Goal: Transaction & Acquisition: Obtain resource

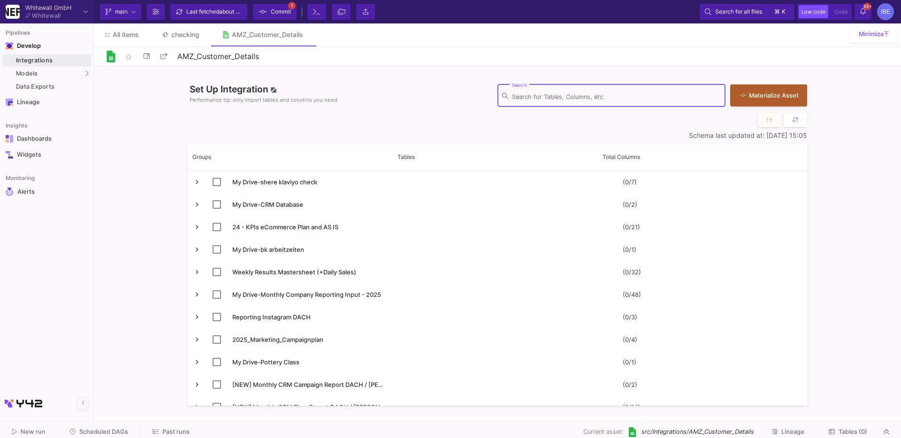
click at [565, 95] on input "Search" at bounding box center [616, 97] width 209 height 8
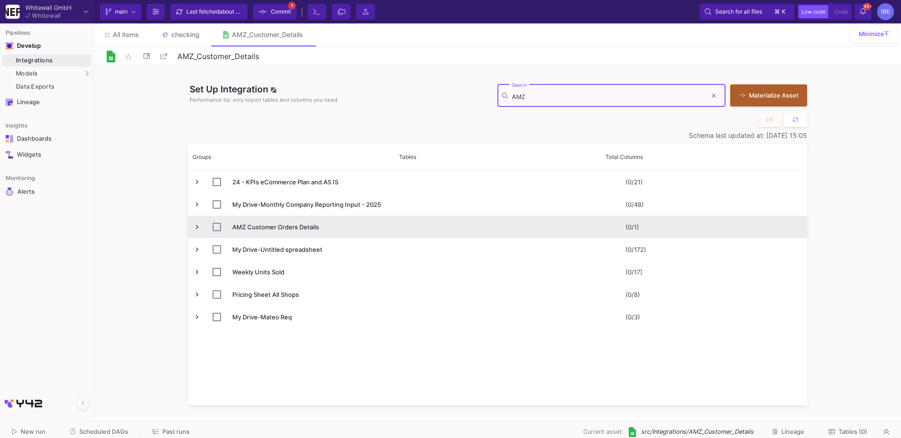
type input "AMZ"
click at [217, 226] on input "Press Space to toggle row selection (unchecked)" at bounding box center [217, 227] width 8 height 8
checkbox input "true"
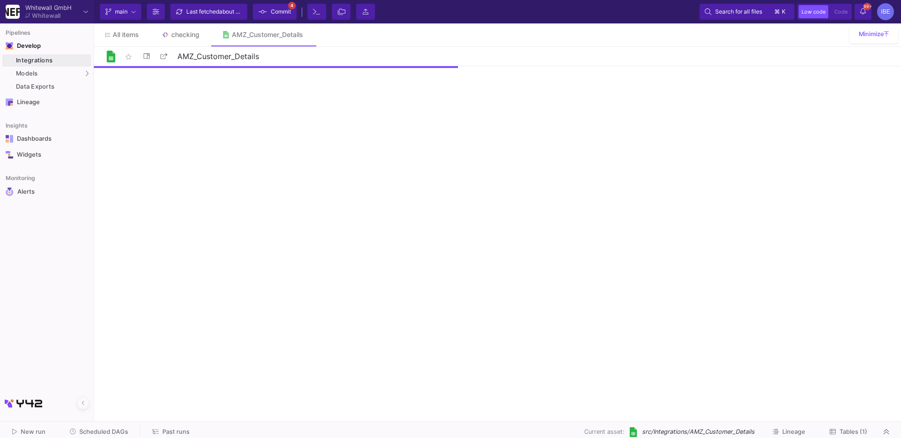
checkbox input "false"
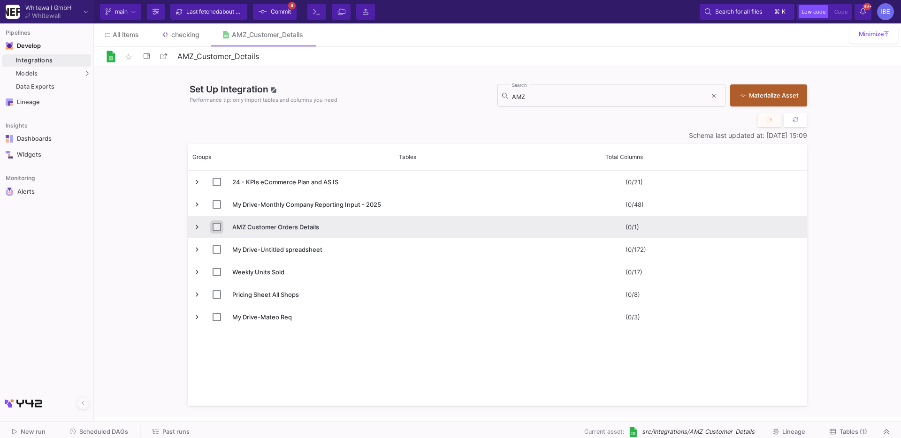
click at [215, 227] on input "Press Space to toggle row selection (unchecked)" at bounding box center [217, 227] width 8 height 8
checkbox input "true"
click at [800, 101] on button "Materialize Asset" at bounding box center [768, 95] width 77 height 22
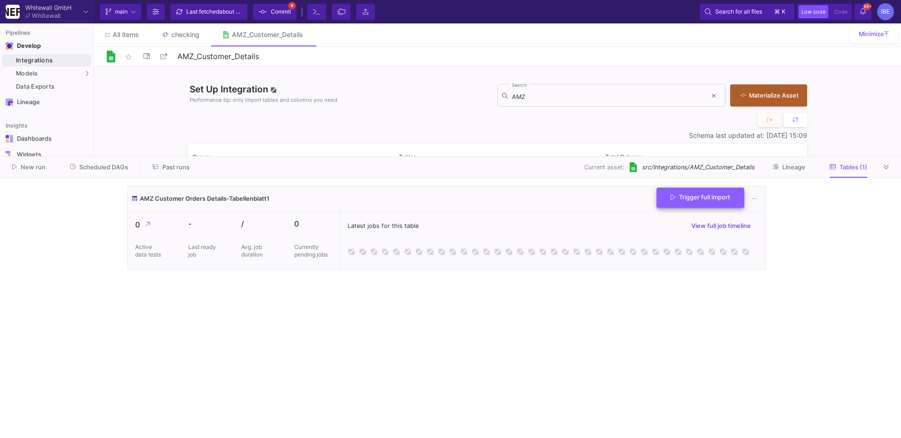
click at [688, 203] on button "Trigger full import" at bounding box center [701, 198] width 88 height 20
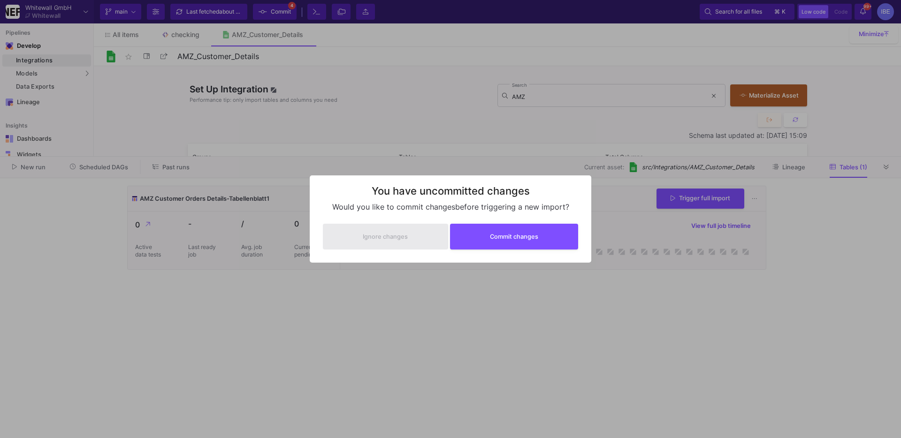
click at [517, 250] on div "Ignore changes Commit changes" at bounding box center [450, 237] width 263 height 34
click at [518, 248] on button "Commit changes" at bounding box center [514, 236] width 129 height 26
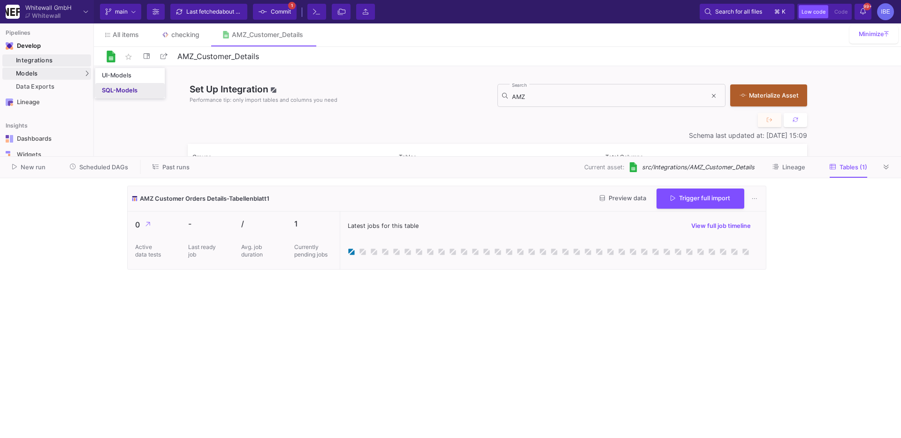
click at [119, 87] on div "SQL-Models" at bounding box center [120, 91] width 36 height 8
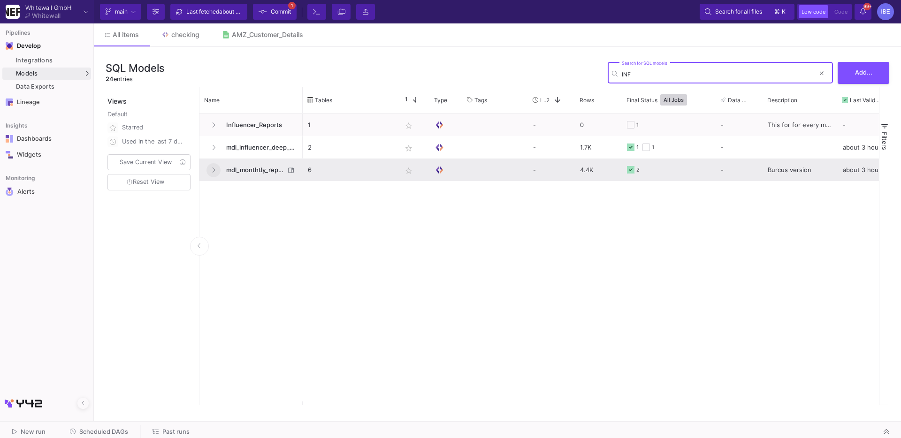
type input "INF"
click at [210, 170] on button at bounding box center [214, 170] width 14 height 14
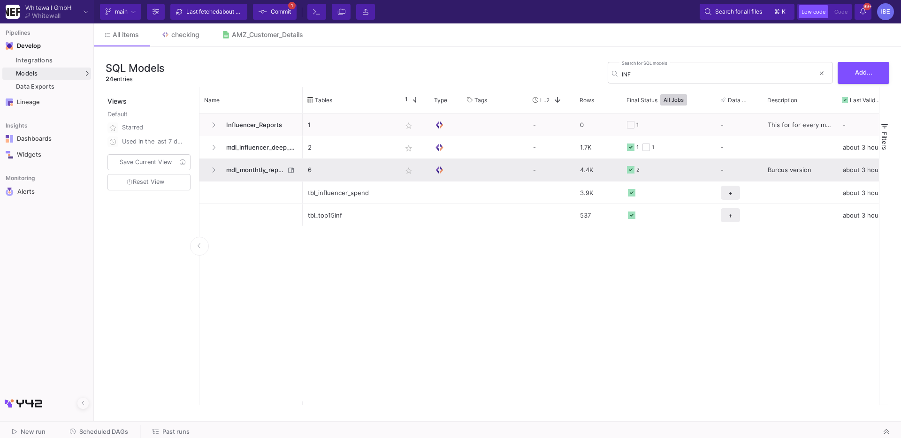
click at [243, 171] on span "mdl_monthtly_reporting_new" at bounding box center [253, 170] width 64 height 22
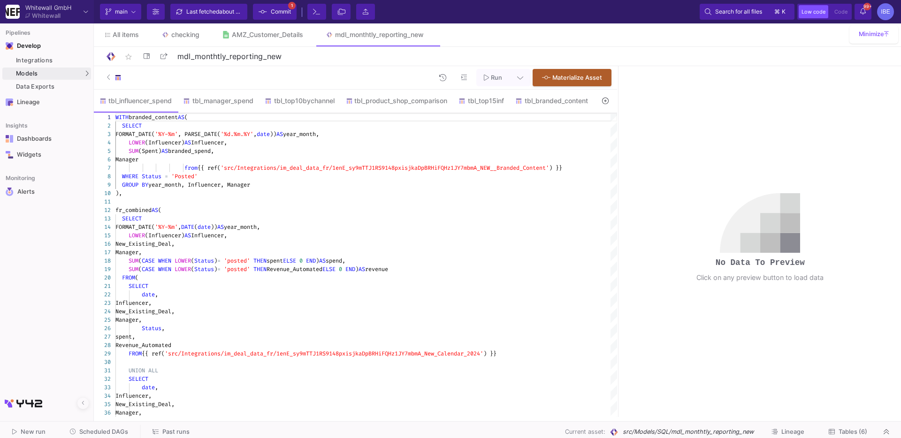
click at [259, 6] on fa-icon at bounding box center [263, 12] width 8 height 14
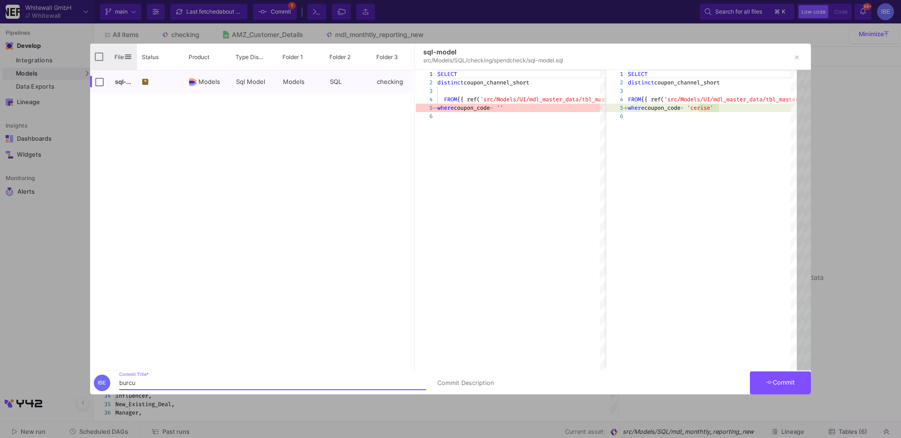
type input "burcu"
click at [100, 58] on input "Press Space to toggle all rows selection (unchecked)" at bounding box center [99, 57] width 8 height 8
checkbox input "true"
click at [770, 382] on icon at bounding box center [770, 383] width 8 height 6
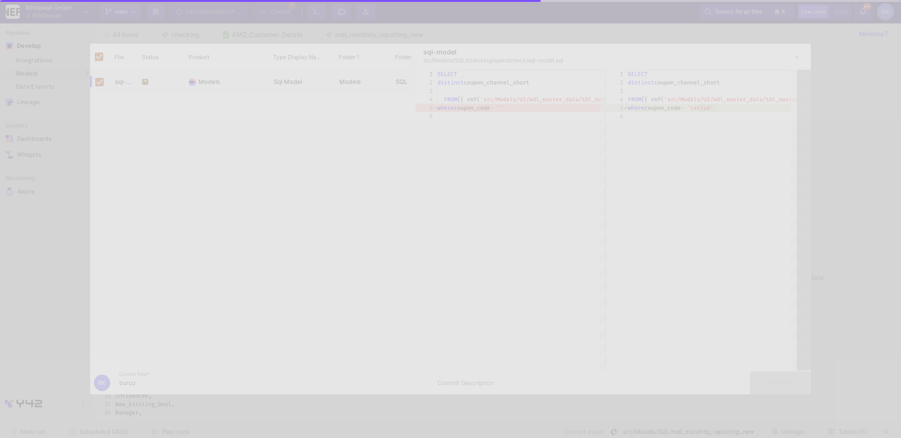
checkbox input "false"
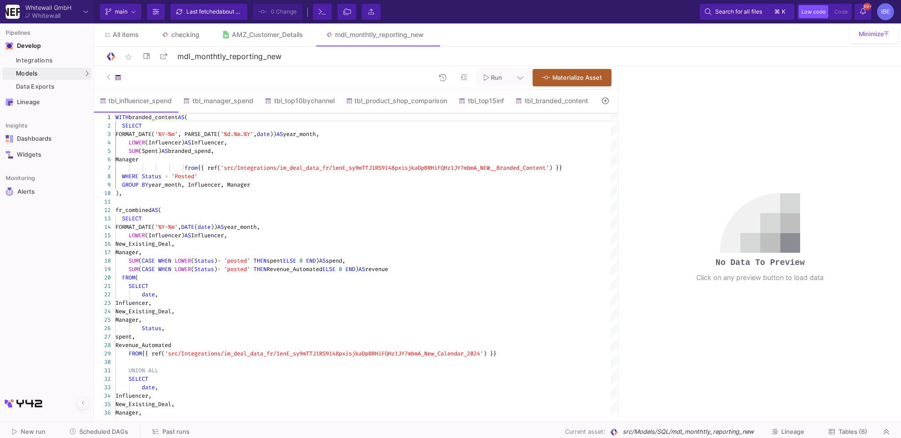
click at [119, 431] on span "Scheduled DAGs" at bounding box center [103, 432] width 49 height 7
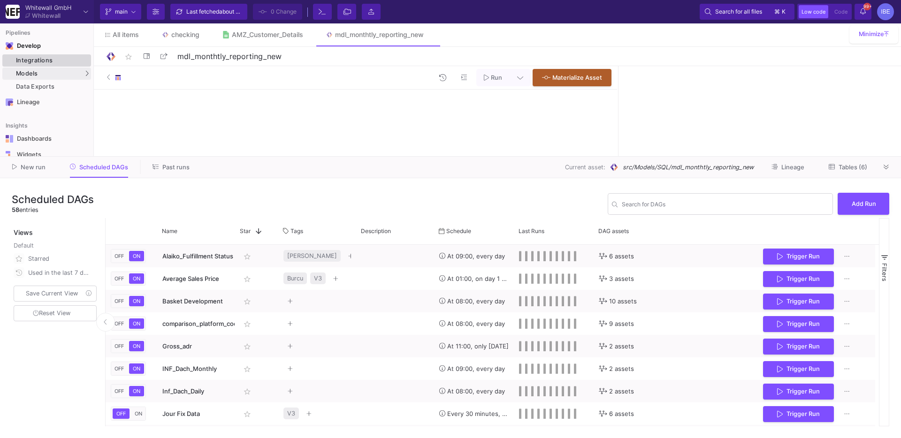
click at [69, 66] on link "Integrations" at bounding box center [46, 60] width 89 height 12
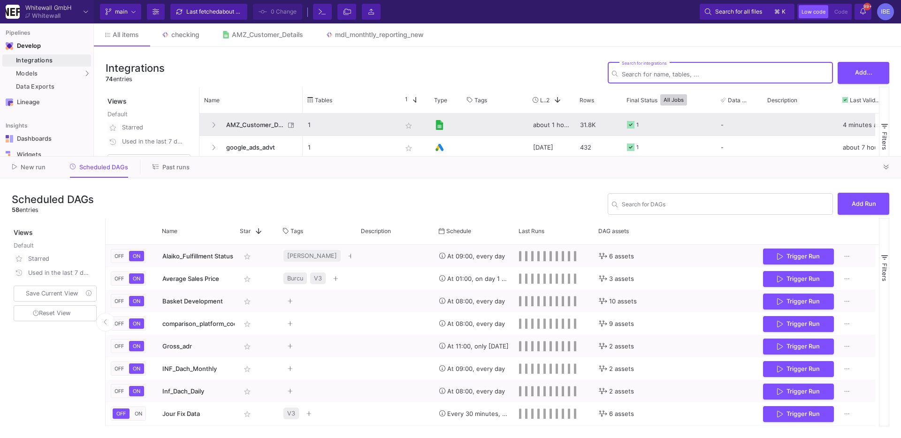
click at [274, 120] on span "AMZ_Customer_Details" at bounding box center [253, 125] width 64 height 22
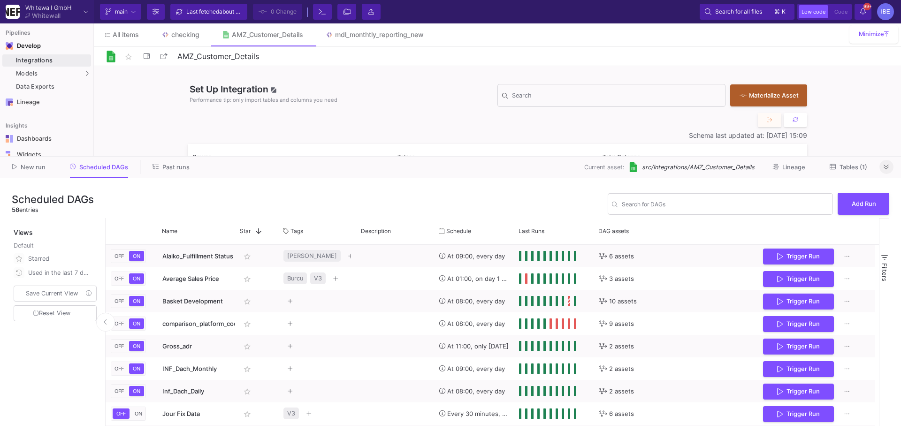
click at [883, 169] on button at bounding box center [887, 167] width 14 height 14
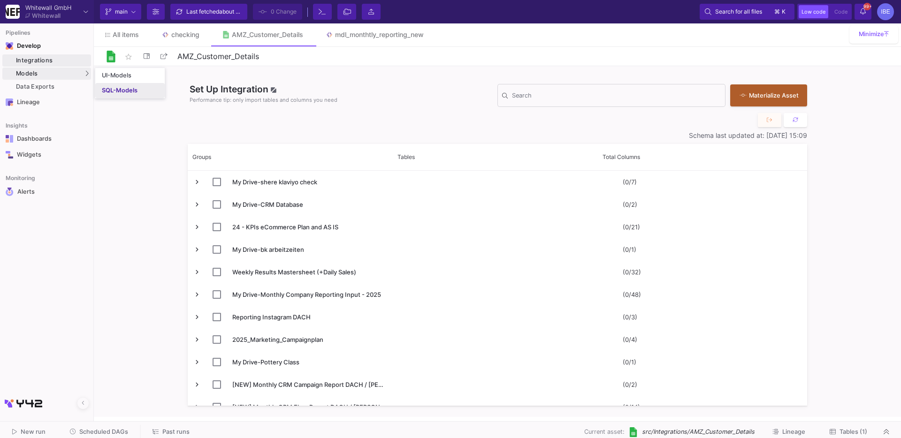
click at [119, 94] on link "SQL-Models" at bounding box center [129, 90] width 69 height 15
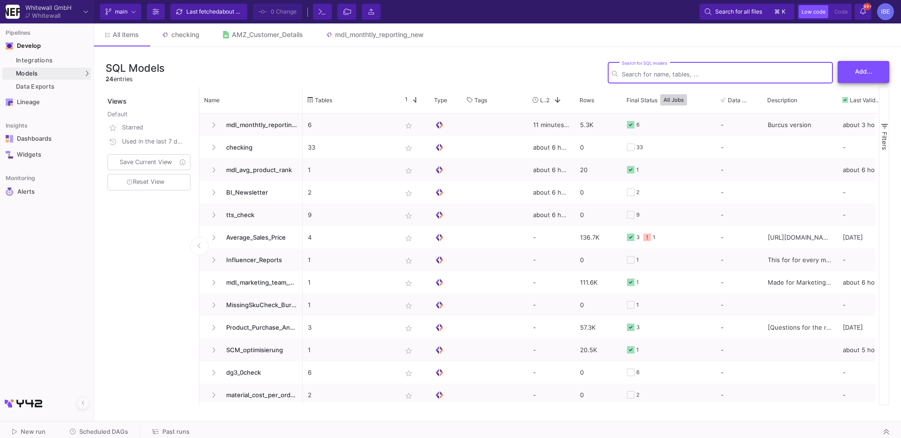
click at [872, 63] on button "Add..." at bounding box center [864, 72] width 52 height 22
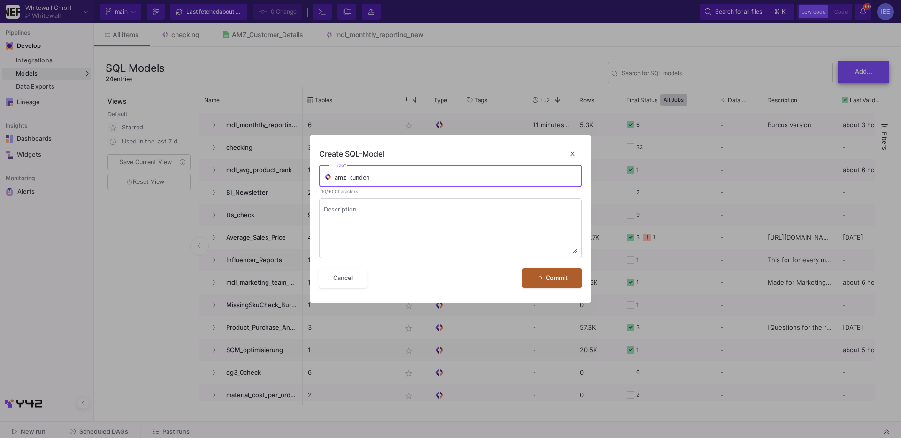
type input "amz_kunden"
click at [522, 269] on button "Commit" at bounding box center [552, 279] width 60 height 20
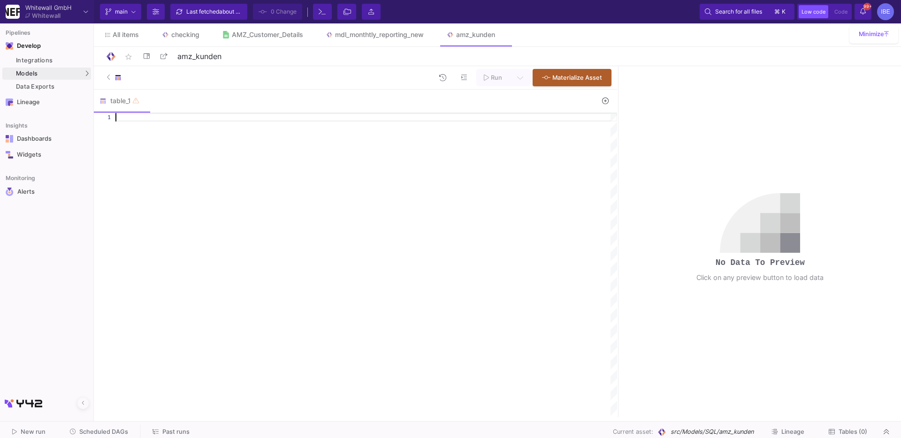
click at [135, 117] on div at bounding box center [366, 117] width 502 height 8
click at [107, 79] on icon at bounding box center [109, 77] width 4 height 6
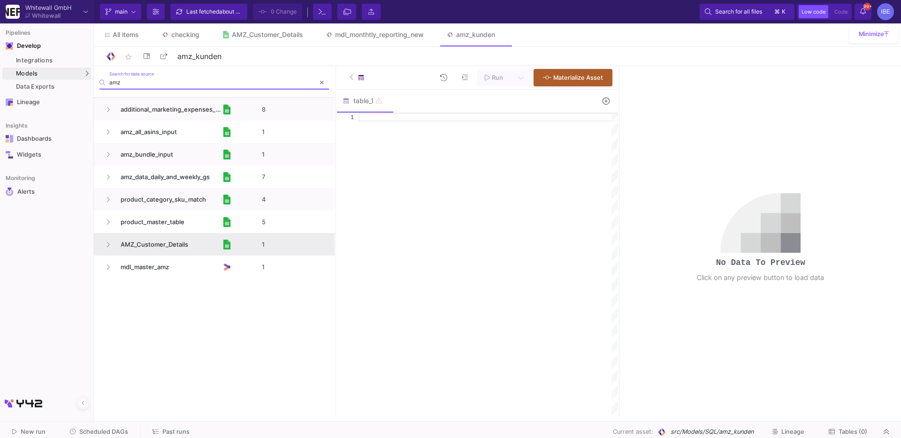
type input "amz"
click at [186, 239] on span "AMZ_Customer_Details" at bounding box center [168, 245] width 107 height 22
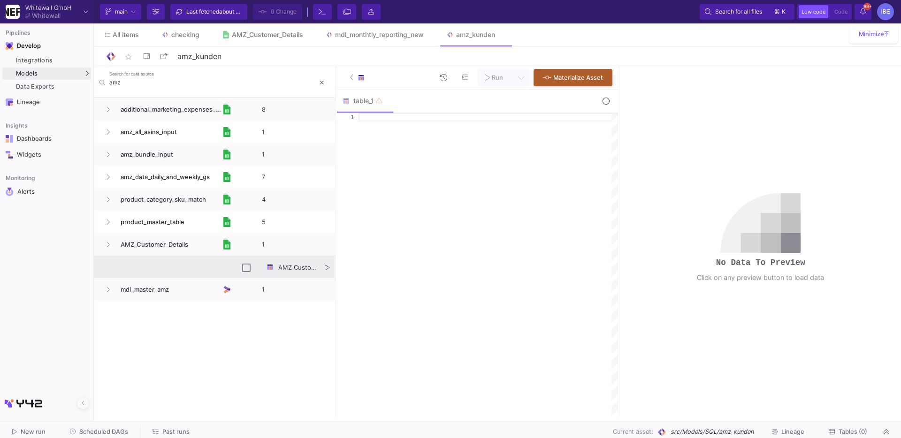
click at [329, 266] on icon "Press SPACE to select this row." at bounding box center [327, 268] width 5 height 6
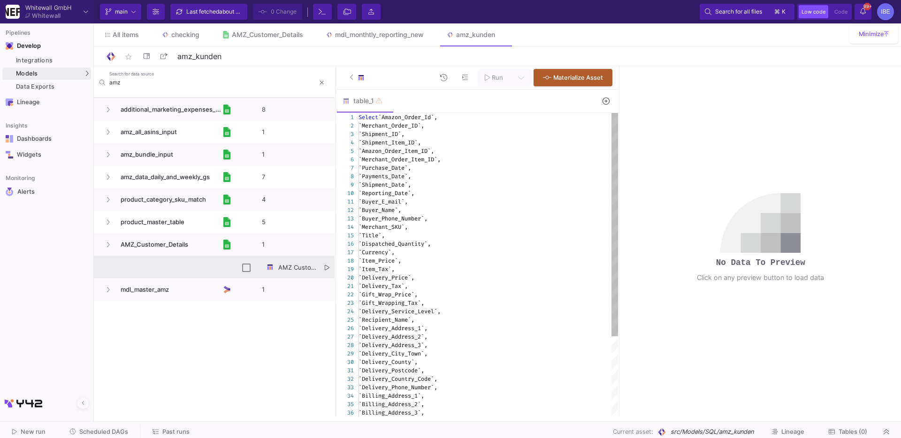
click at [410, 232] on div "`Title`," at bounding box center [489, 235] width 260 height 8
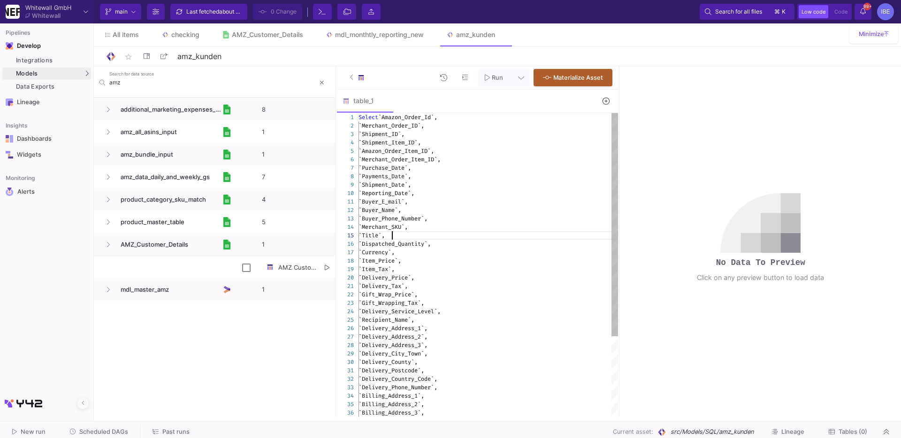
scroll to position [0, 81]
type textarea "Select `Amazon_Order_Id`, `Merchant_Order_ID`, `Shipment_ID`, `Shipment_Item_ID…"
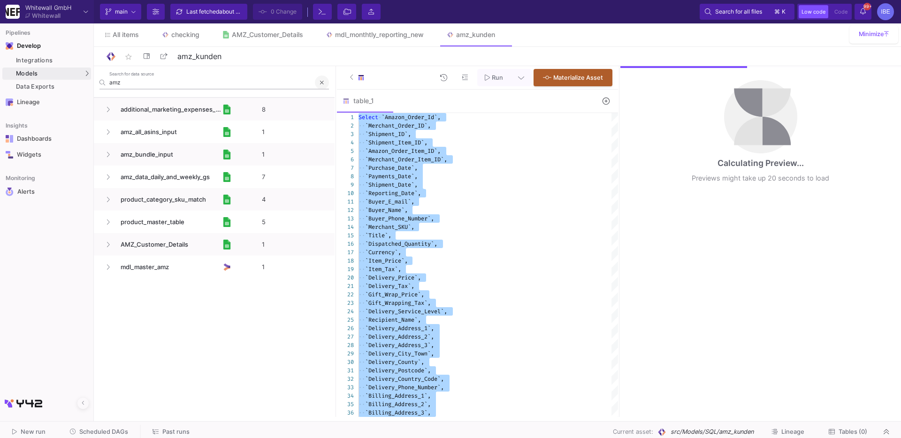
click at [321, 86] on span at bounding box center [322, 83] width 4 height 15
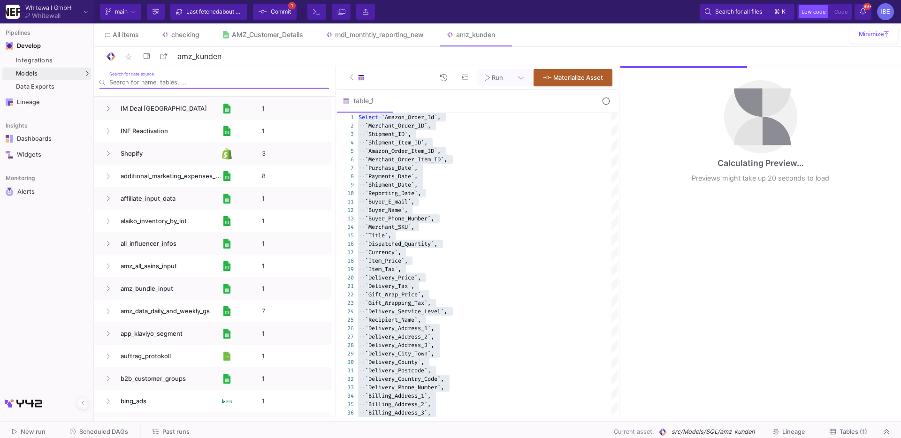
click at [353, 79] on icon at bounding box center [352, 77] width 4 height 6
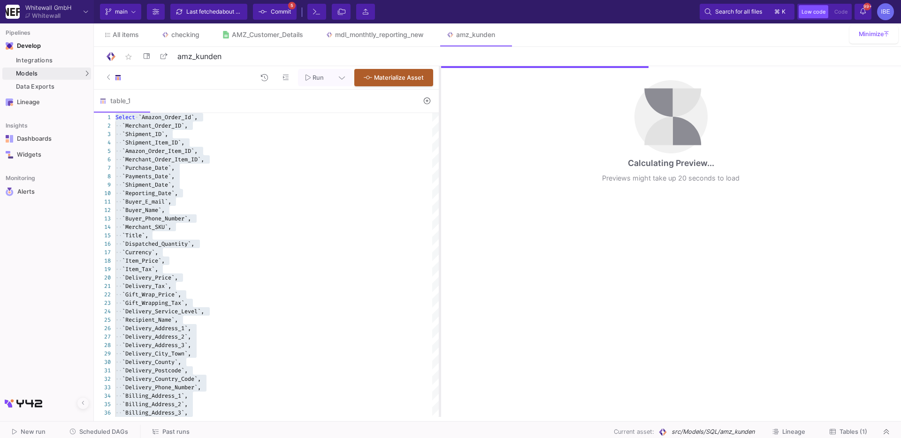
drag, startPoint x: 618, startPoint y: 146, endPoint x: 371, endPoint y: 160, distance: 247.3
click at [439, 160] on div at bounding box center [440, 241] width 2 height 351
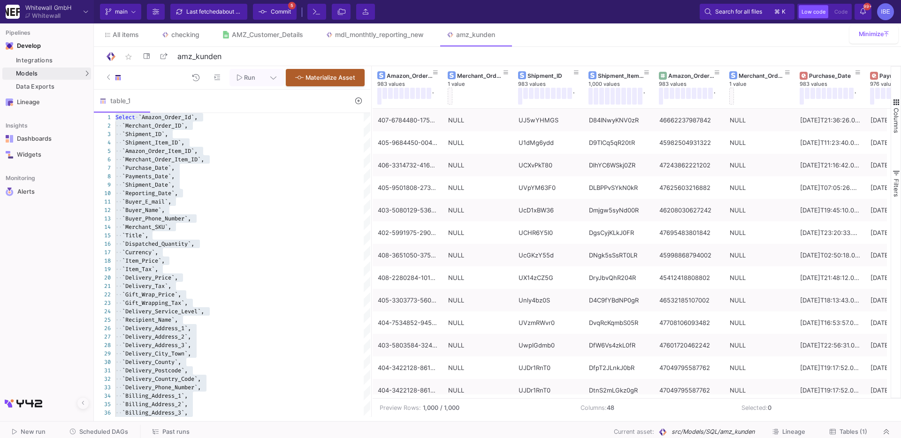
click at [272, 77] on icon at bounding box center [273, 77] width 6 height 7
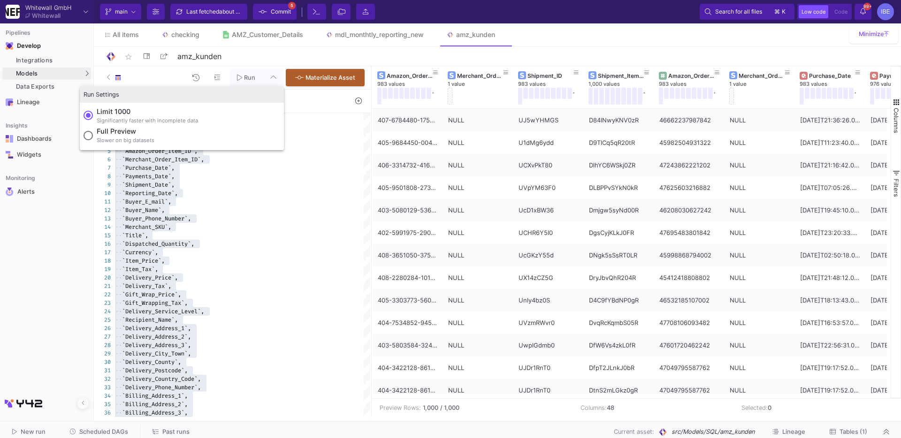
click at [179, 131] on label "Full preview Slower on big datasets" at bounding box center [182, 136] width 197 height 20
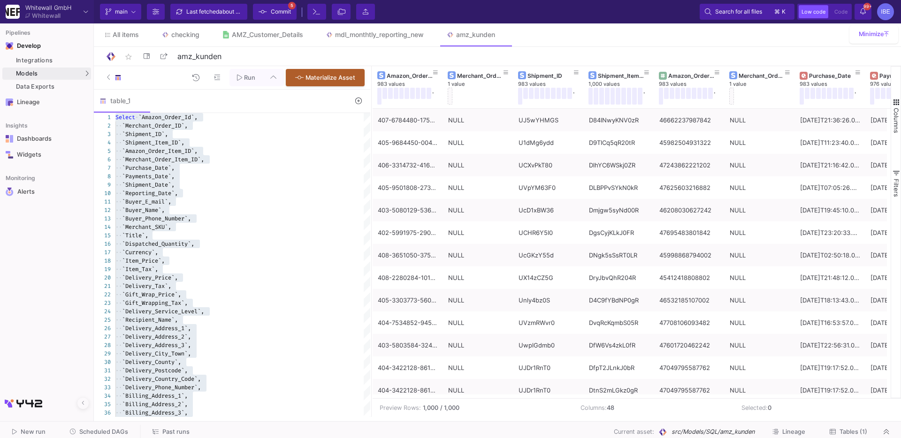
click at [93, 131] on input "Full preview Slower on big datasets" at bounding box center [88, 135] width 9 height 9
radio input "true"
click at [248, 79] on span "Run" at bounding box center [249, 77] width 11 height 7
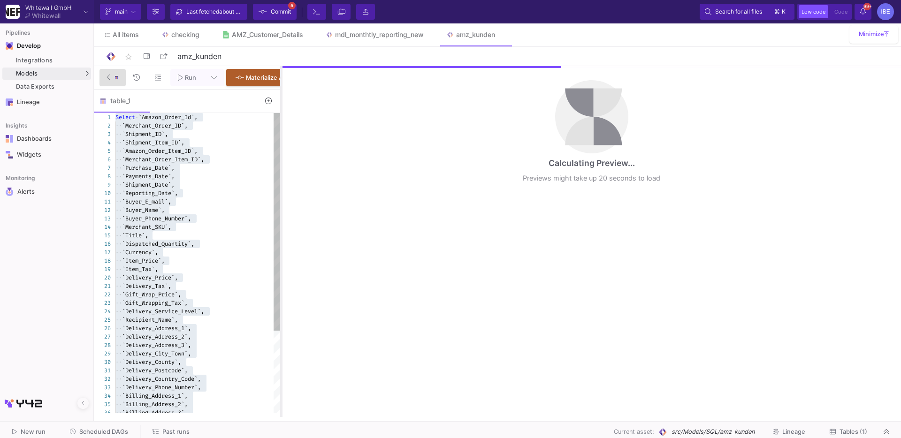
drag, startPoint x: 371, startPoint y: 149, endPoint x: 277, endPoint y: 144, distance: 94.0
click at [280, 144] on div at bounding box center [281, 241] width 2 height 351
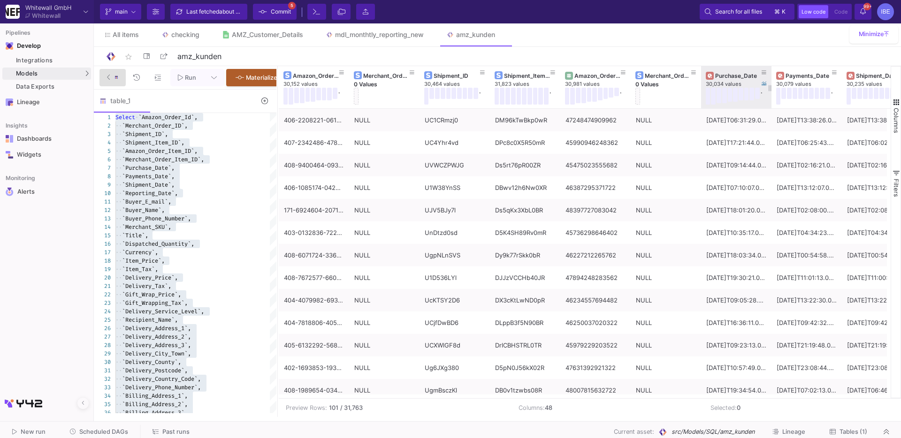
click at [727, 81] on div "30,034 values" at bounding box center [741, 84] width 70 height 7
click at [745, 73] on div "Purchase_Date" at bounding box center [738, 75] width 46 height 7
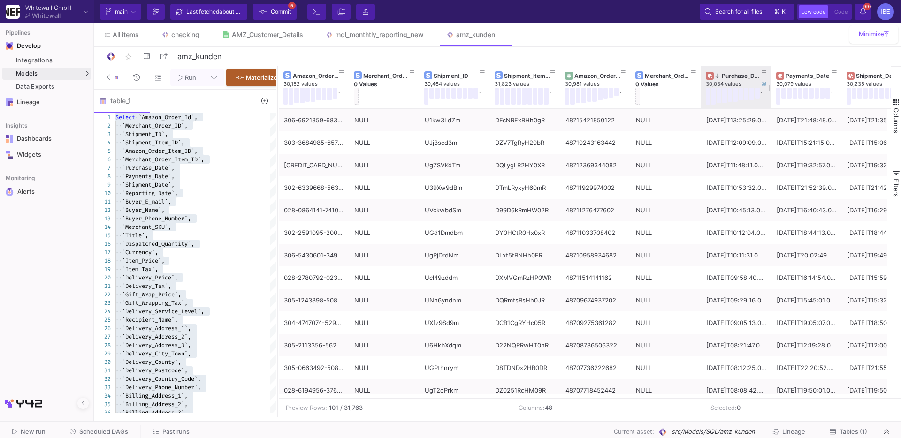
click at [745, 73] on div "Purchase_Date" at bounding box center [738, 75] width 46 height 7
click at [288, 0] on div "Current branch main Branch Options Last fetched about 2 hours ago Commit 5 Term…" at bounding box center [497, 11] width 807 height 23
click at [288, 5] on span "Commit" at bounding box center [281, 12] width 20 height 14
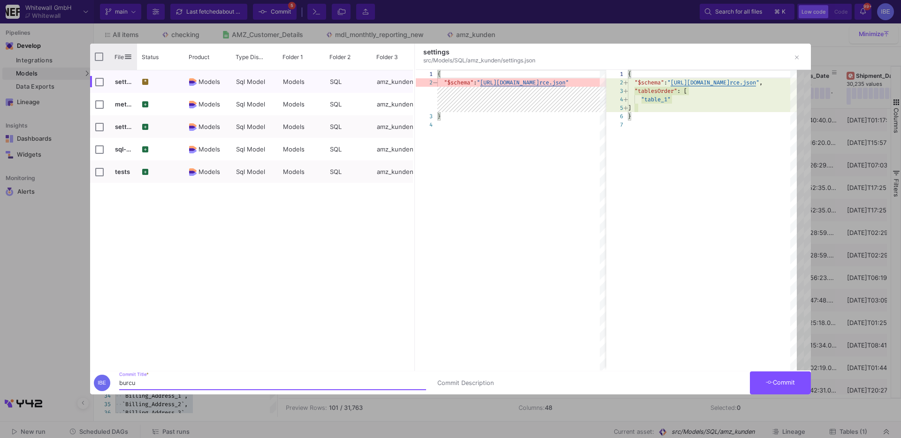
type input "burcu"
click at [101, 55] on input "Press Space to toggle all rows selection (unchecked)" at bounding box center [99, 57] width 8 height 8
checkbox input "true"
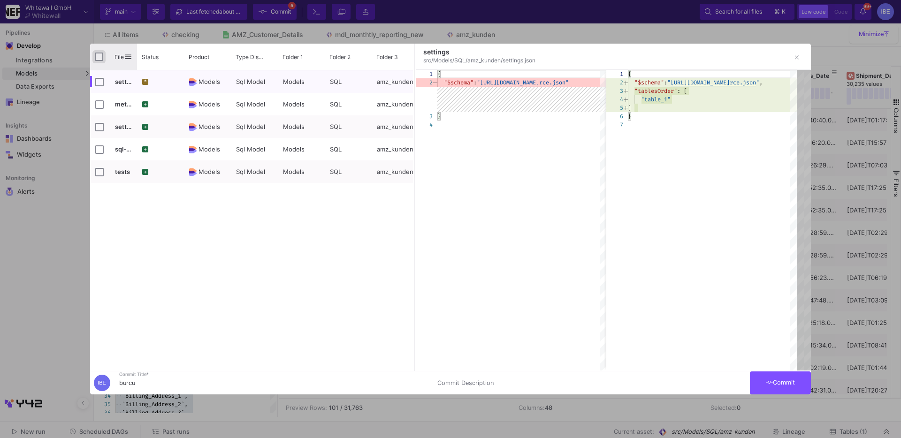
checkbox input "true"
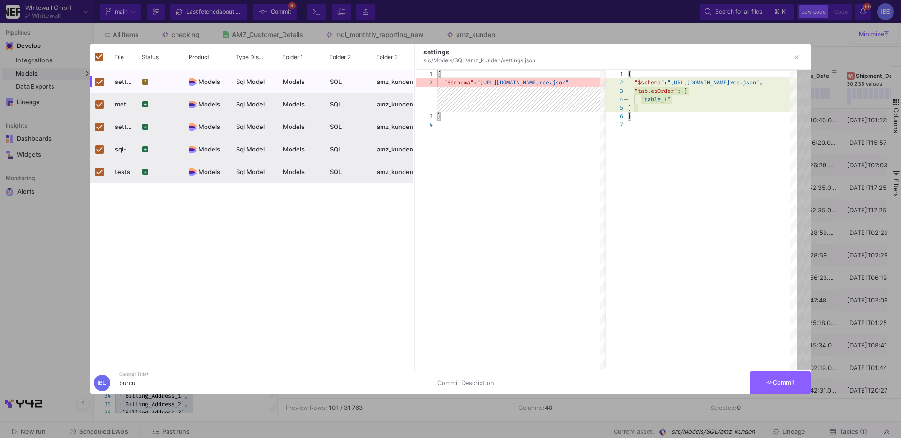
click at [794, 380] on span "Commit" at bounding box center [781, 382] width 30 height 7
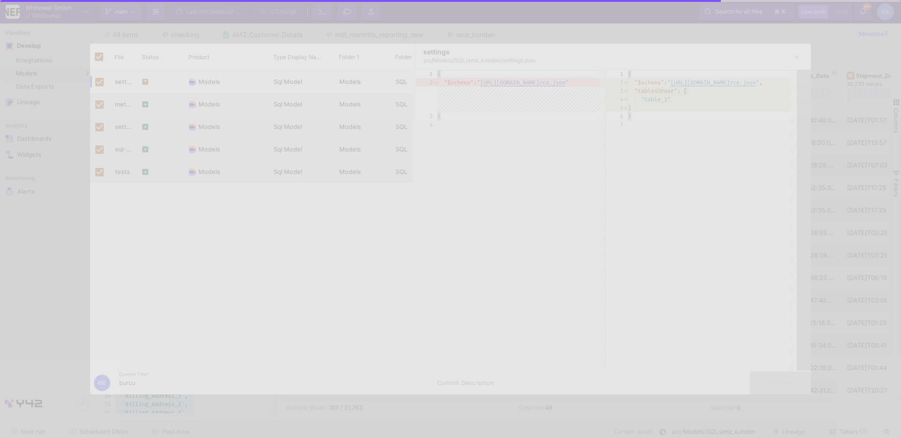
checkbox input "false"
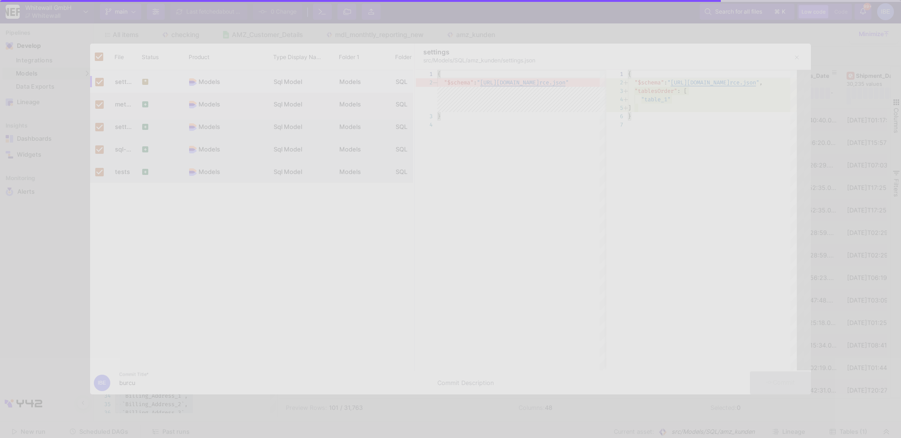
checkbox input "false"
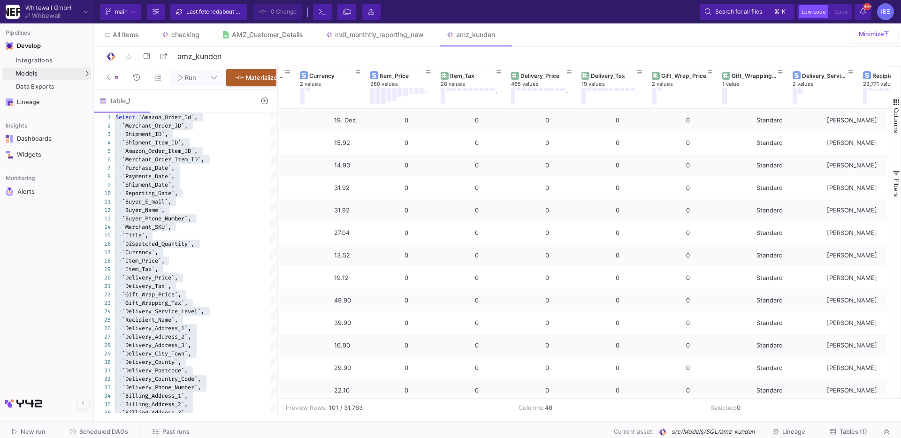
scroll to position [0, 1164]
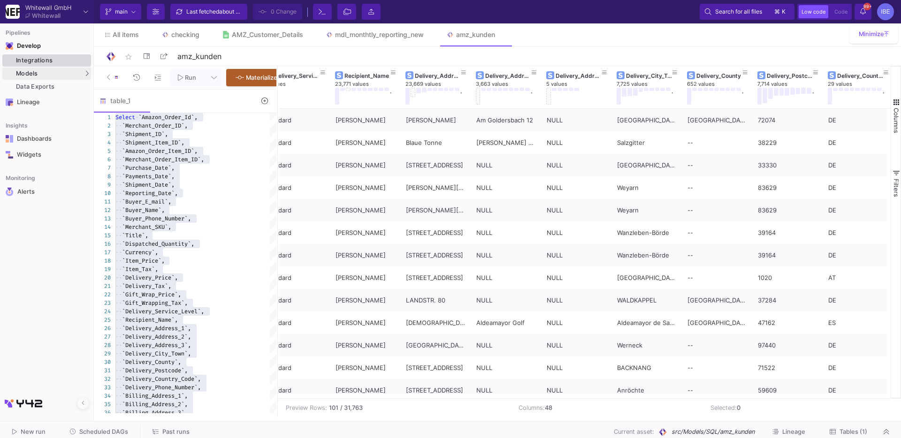
click at [46, 60] on div "Integrations" at bounding box center [52, 61] width 73 height 8
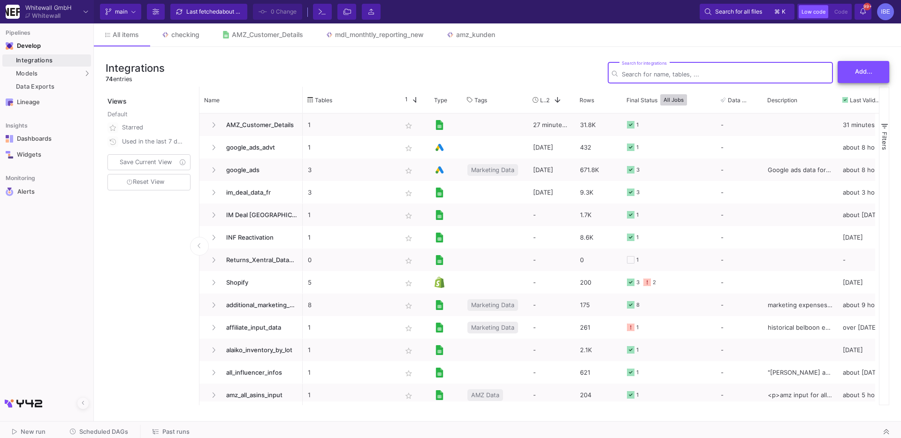
click at [863, 82] on button "Add..." at bounding box center [864, 72] width 52 height 22
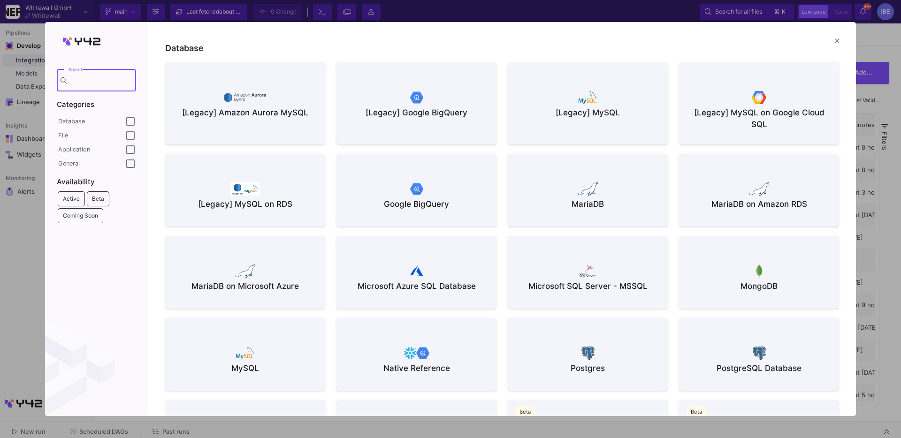
click at [462, 205] on div "Google BigQuery" at bounding box center [416, 205] width 145 height 12
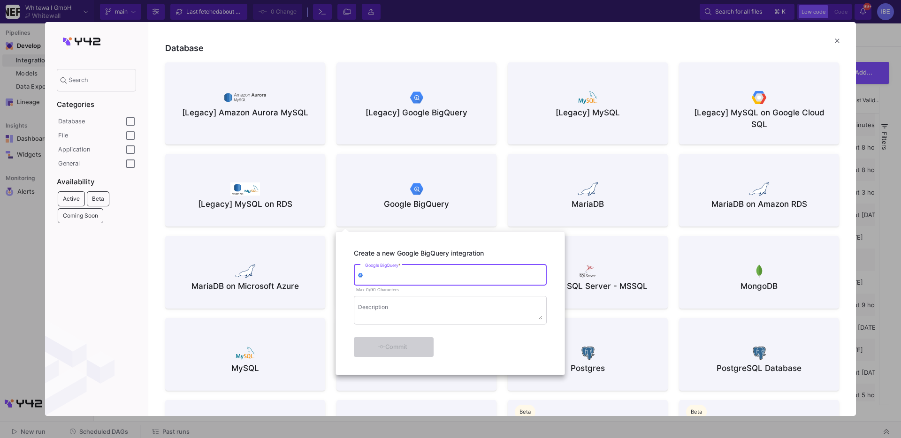
click at [455, 189] on div at bounding box center [450, 219] width 901 height 438
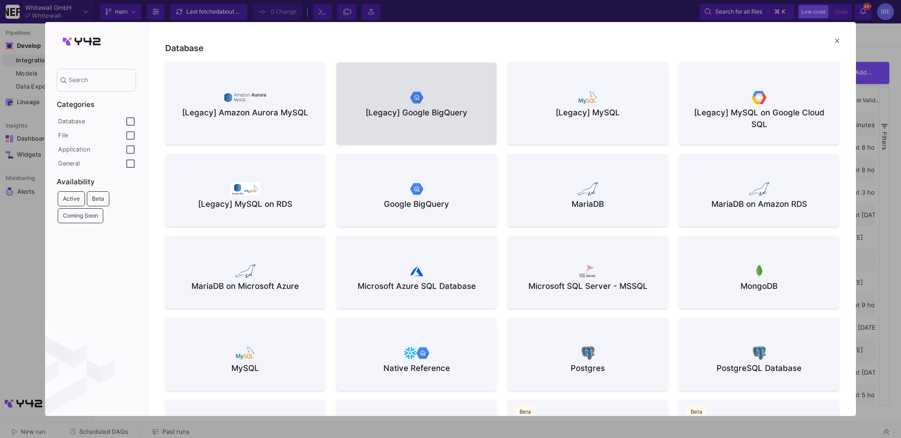
click at [462, 116] on div "[Legacy] Google BigQuery" at bounding box center [416, 113] width 145 height 12
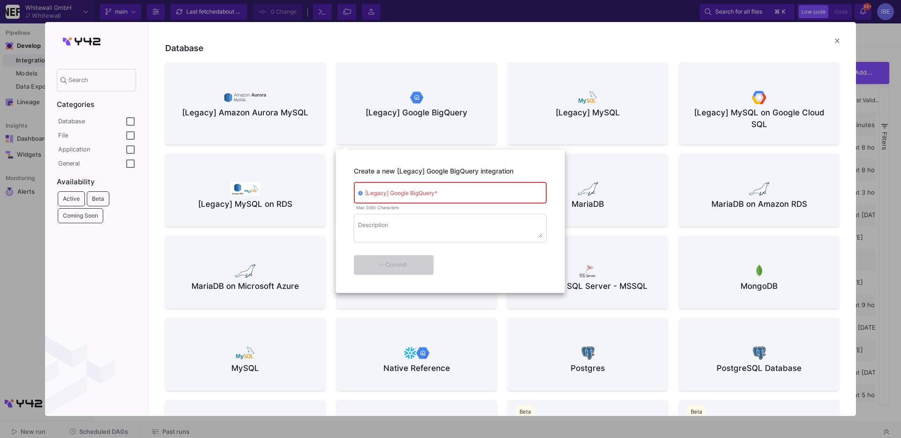
click at [336, 145] on div "Create a new [Legacy] Google BigQuery integration [Legacy] Google BigQuery * Ma…" at bounding box center [451, 219] width 230 height 149
click at [333, 145] on div at bounding box center [450, 219] width 901 height 438
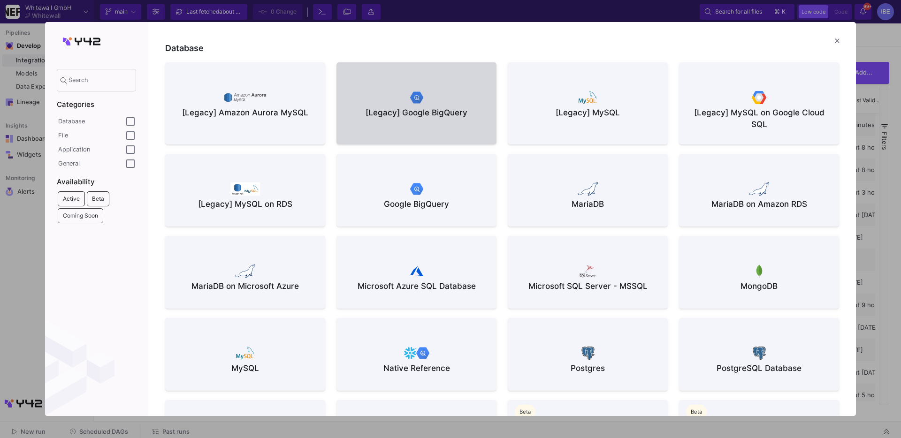
click at [410, 212] on div "Google BigQuery" at bounding box center [416, 204] width 145 height 45
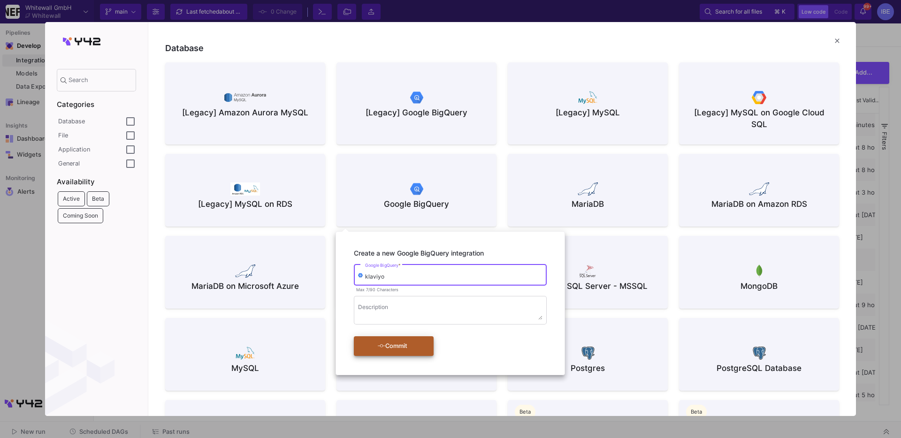
type input "klaviyo"
click at [415, 344] on div "Commit" at bounding box center [393, 346] width 54 height 17
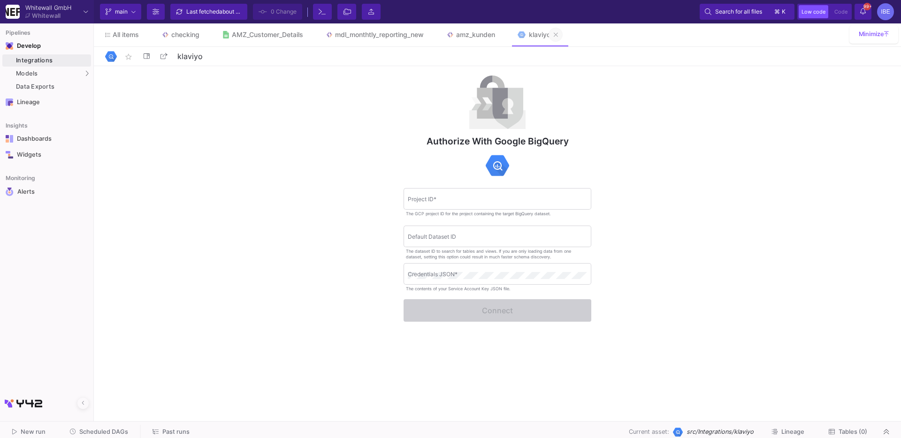
click at [558, 37] on icon at bounding box center [556, 34] width 4 height 7
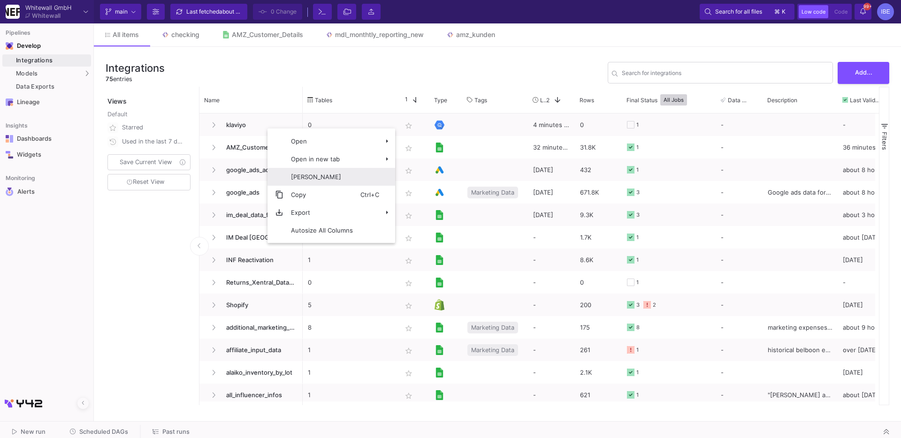
click at [315, 173] on span "[PERSON_NAME]" at bounding box center [322, 177] width 77 height 18
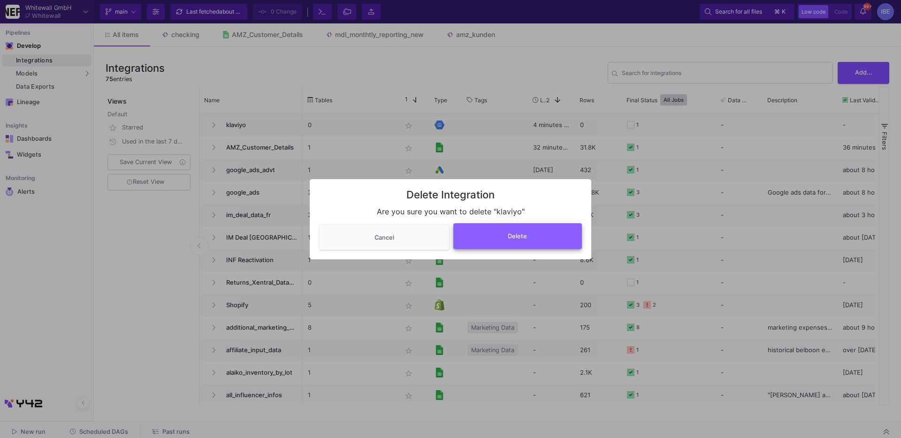
click at [471, 231] on button "Delete" at bounding box center [517, 236] width 129 height 26
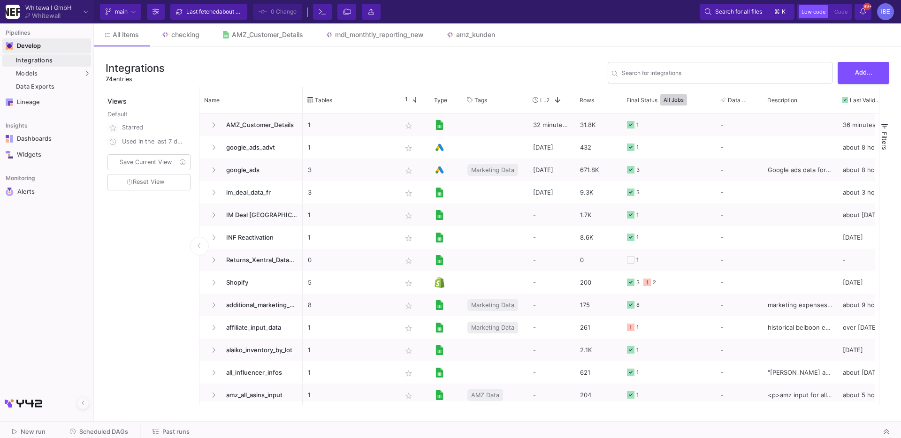
click at [79, 54] on span "Develop" at bounding box center [46, 46] width 89 height 17
click at [79, 56] on link "Integrations" at bounding box center [46, 60] width 89 height 12
click at [856, 74] on span "Add..." at bounding box center [863, 71] width 17 height 7
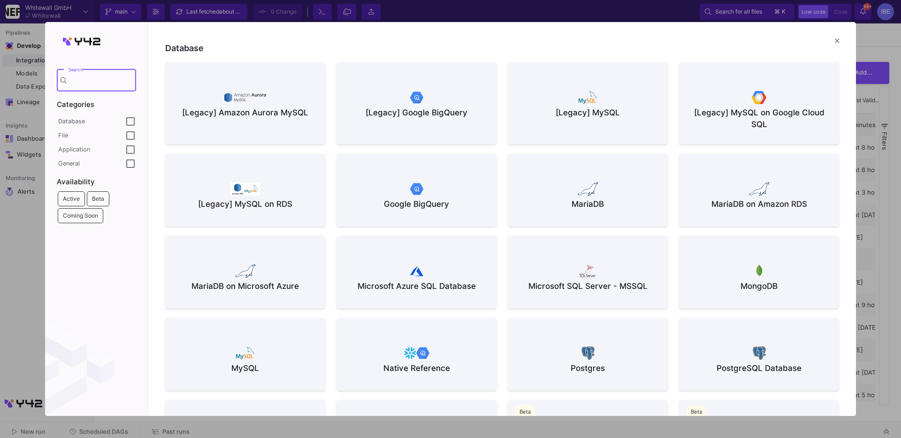
click at [424, 177] on button "Google BigQuery" at bounding box center [417, 190] width 160 height 73
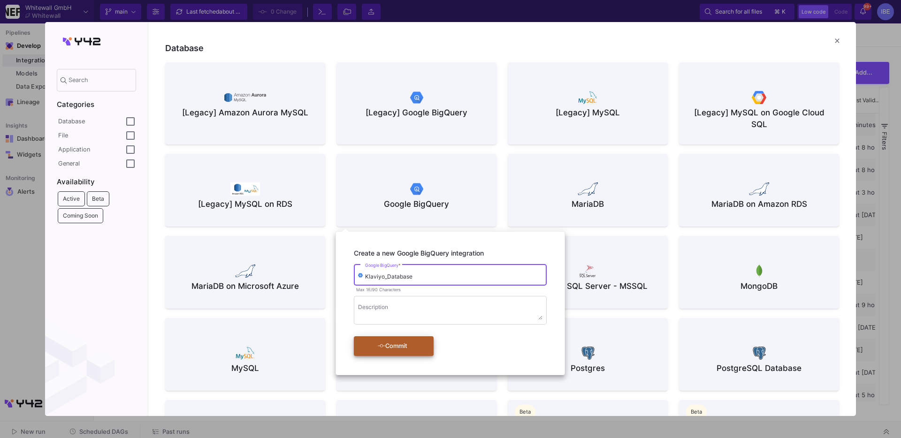
type input "Klaviyo_Database"
click at [378, 348] on icon "submit" at bounding box center [382, 346] width 8 height 6
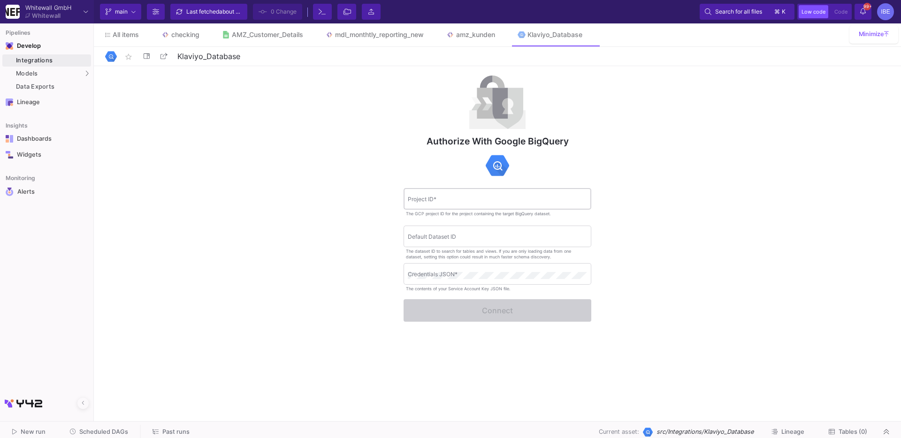
click at [458, 201] on input "Project ID *" at bounding box center [497, 200] width 179 height 7
paste input "klaviyo-data-warehouse"
type input "klaviyo-data-warehouse"
click at [375, 370] on div "Authorize with Google BigQuery klaviyo-data-warehouse Project ID * The GCP proj…" at bounding box center [497, 241] width 807 height 351
